Goal: Find specific page/section: Find specific page/section

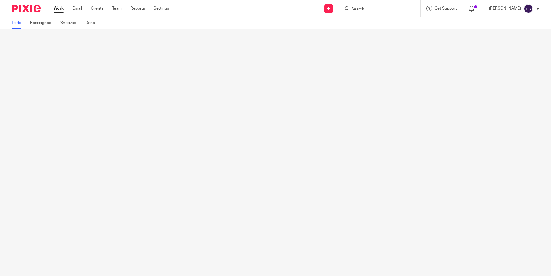
click at [362, 10] on input "Search" at bounding box center [377, 9] width 52 height 5
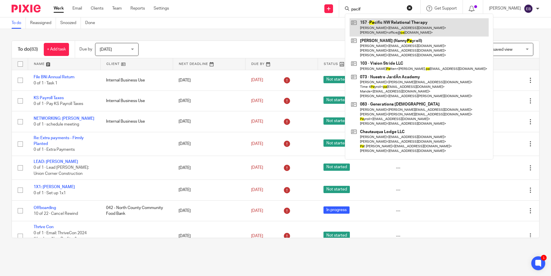
type input "pacif"
click at [372, 26] on link at bounding box center [419, 27] width 139 height 18
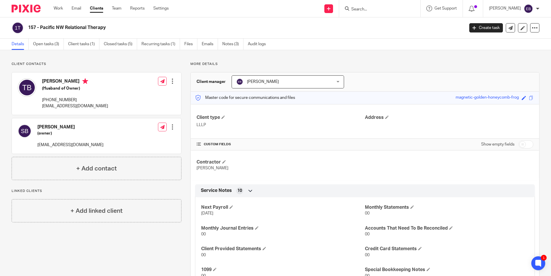
drag, startPoint x: 48, startPoint y: 9, endPoint x: 48, endPoint y: 1, distance: 8.4
click at [48, 7] on div "Work Email Clients Team Reports Settings Work Email Clients Team Reports Settin…" at bounding box center [113, 8] width 130 height 17
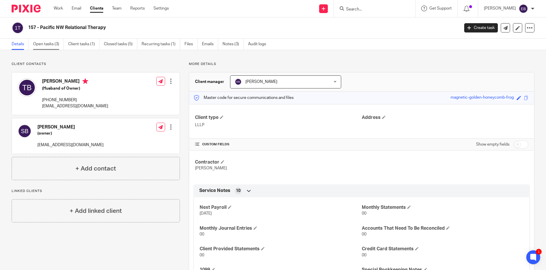
click at [47, 45] on link "Open tasks (3)" at bounding box center [48, 44] width 31 height 11
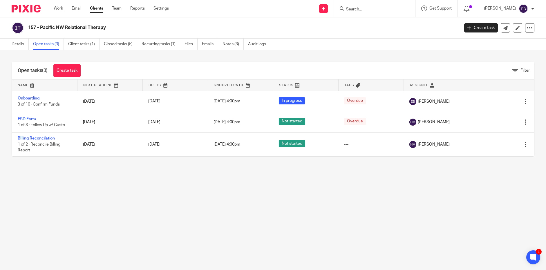
click at [280, 63] on div "Open tasks (3) Create task Filter" at bounding box center [273, 70] width 522 height 17
click at [352, 33] on div "157 - Pacific NW Relational Therapy" at bounding box center [234, 28] width 444 height 12
